Goal: Transaction & Acquisition: Purchase product/service

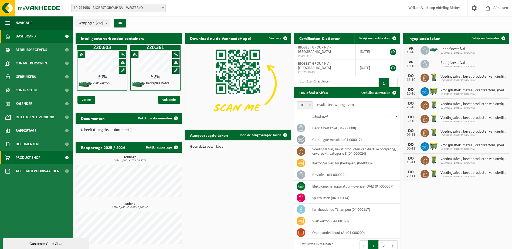
click at [29, 155] on span "Product Shop" at bounding box center [28, 157] width 25 height 13
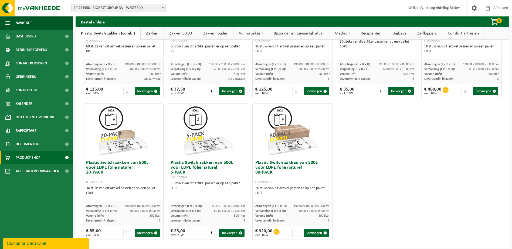
scroll to position [257, 0]
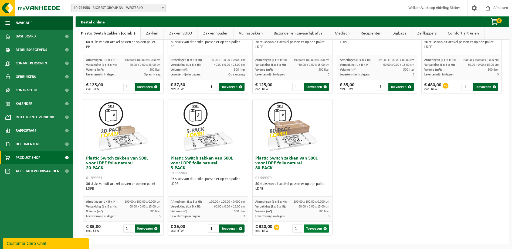
click at [308, 228] on button "Toevoegen" at bounding box center [316, 229] width 25 height 8
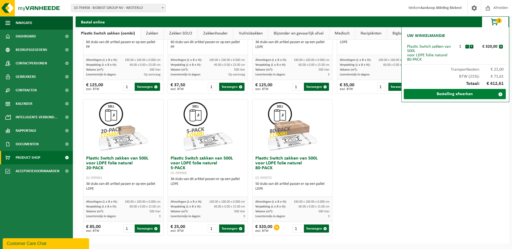
click at [450, 95] on link "Bestelling afwerken" at bounding box center [455, 94] width 102 height 10
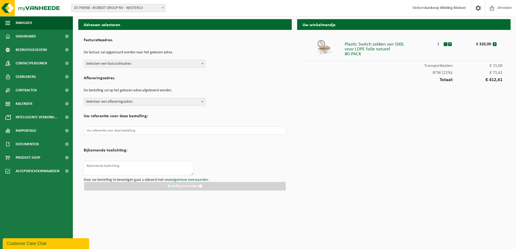
click at [204, 66] on span at bounding box center [202, 63] width 5 height 7
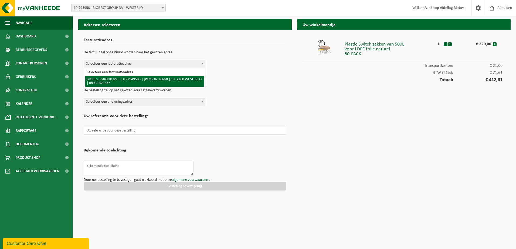
select select "151212"
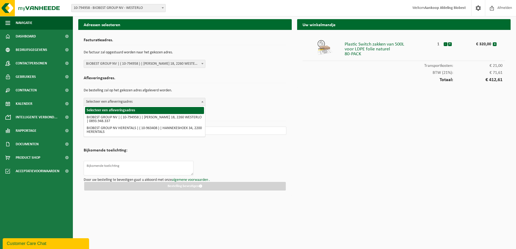
drag, startPoint x: 202, startPoint y: 102, endPoint x: 179, endPoint y: 102, distance: 23.2
click at [202, 102] on b at bounding box center [202, 101] width 2 height 1
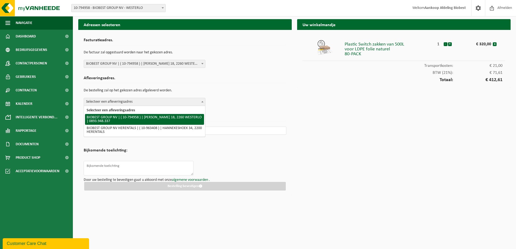
select select "151212"
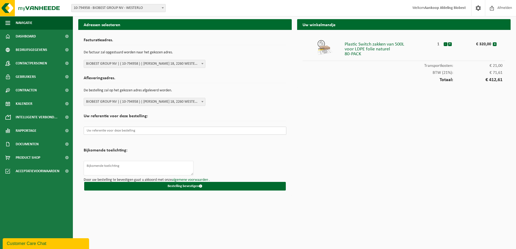
click at [124, 129] on input "text" at bounding box center [185, 131] width 203 height 8
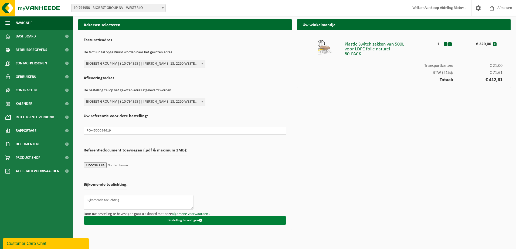
type input "PO-4500034619"
click at [188, 221] on button "Bestelling bevestigen" at bounding box center [185, 220] width 202 height 9
